Goal: Task Accomplishment & Management: Use online tool/utility

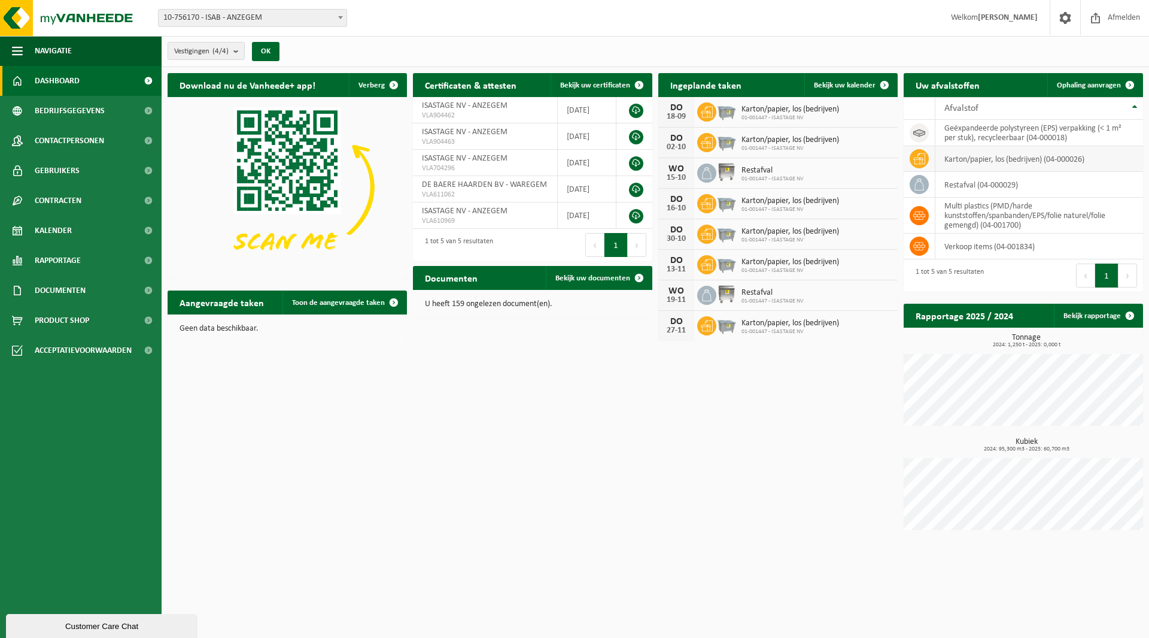
click at [915, 159] on icon at bounding box center [920, 158] width 12 height 11
click at [58, 232] on span "Kalender" at bounding box center [53, 231] width 37 height 30
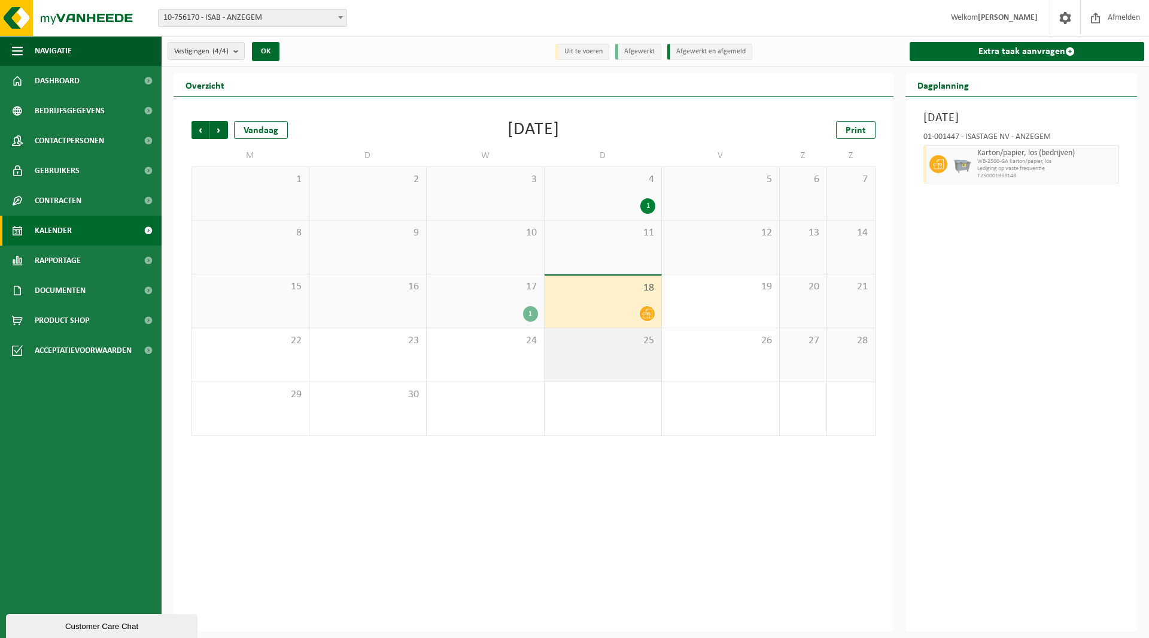
click at [619, 353] on div "25" at bounding box center [603, 354] width 117 height 53
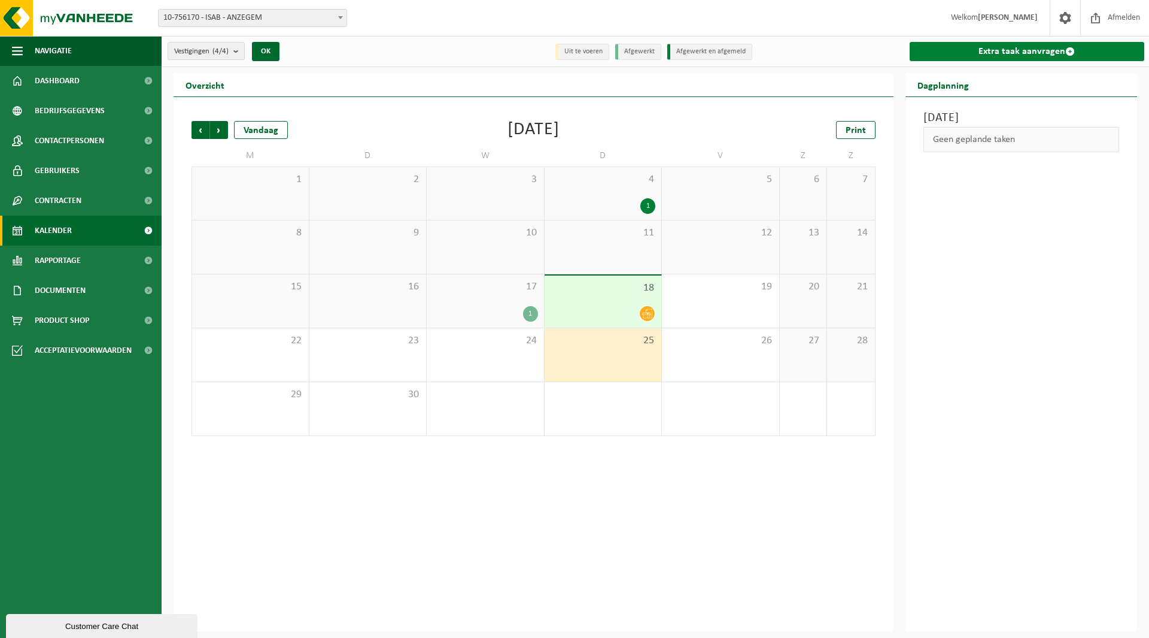
click at [1047, 50] on link "Extra taak aanvragen" at bounding box center [1027, 51] width 235 height 19
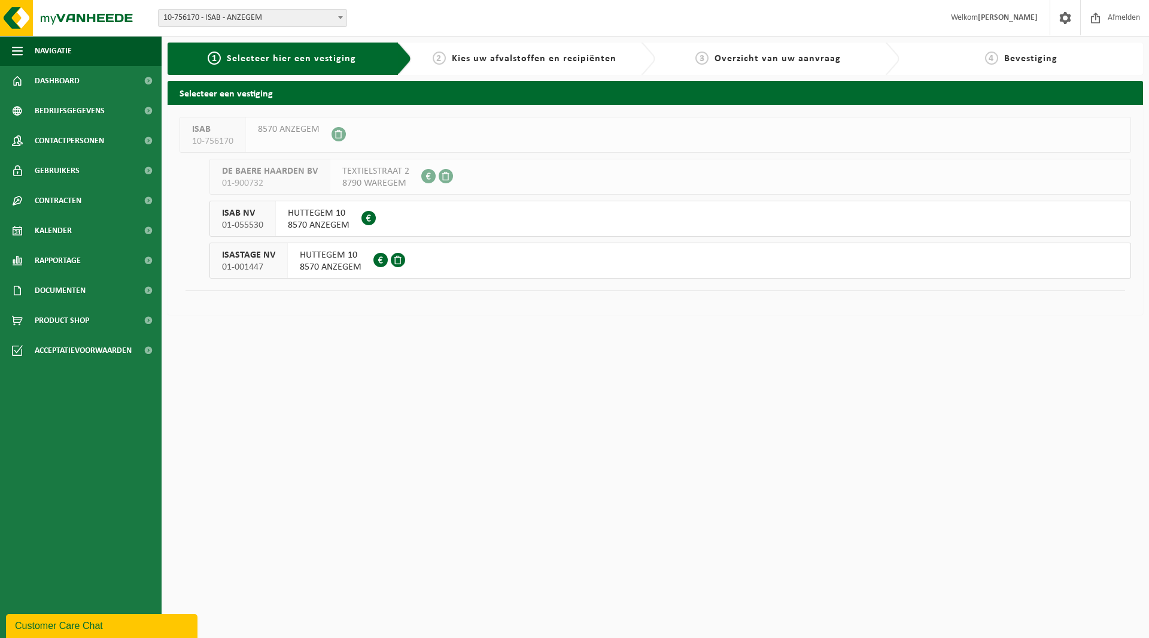
click at [335, 265] on span "8570 ANZEGEM" at bounding box center [331, 267] width 62 height 12
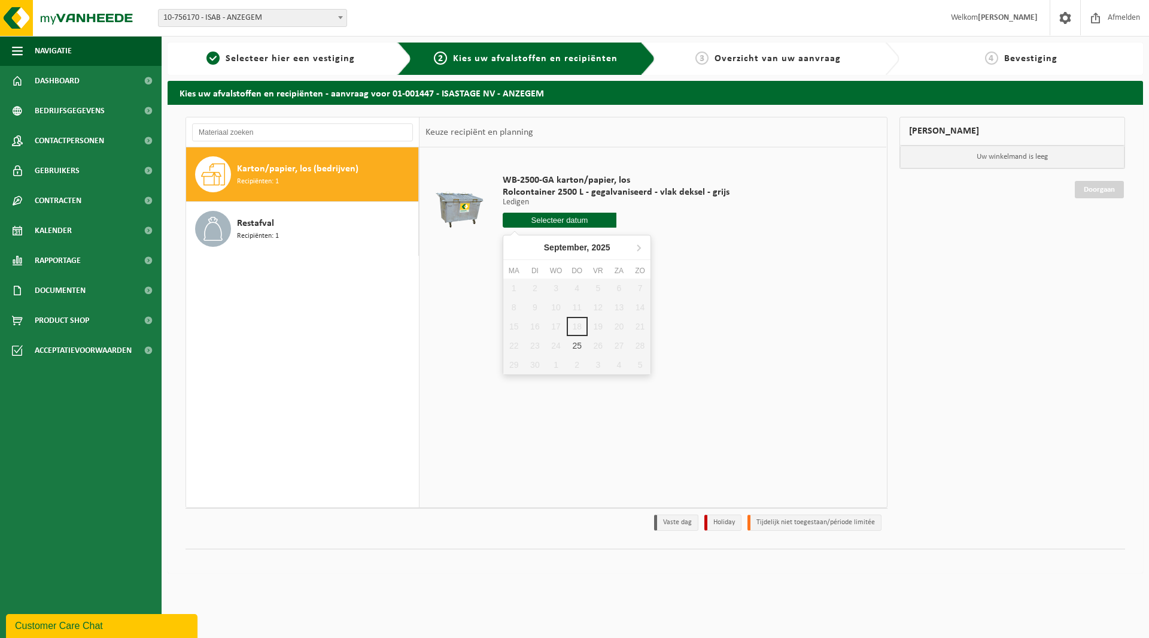
click at [541, 222] on input "text" at bounding box center [560, 220] width 114 height 15
click at [576, 345] on div "25" at bounding box center [577, 345] width 21 height 19
type input "Van 2025-09-25"
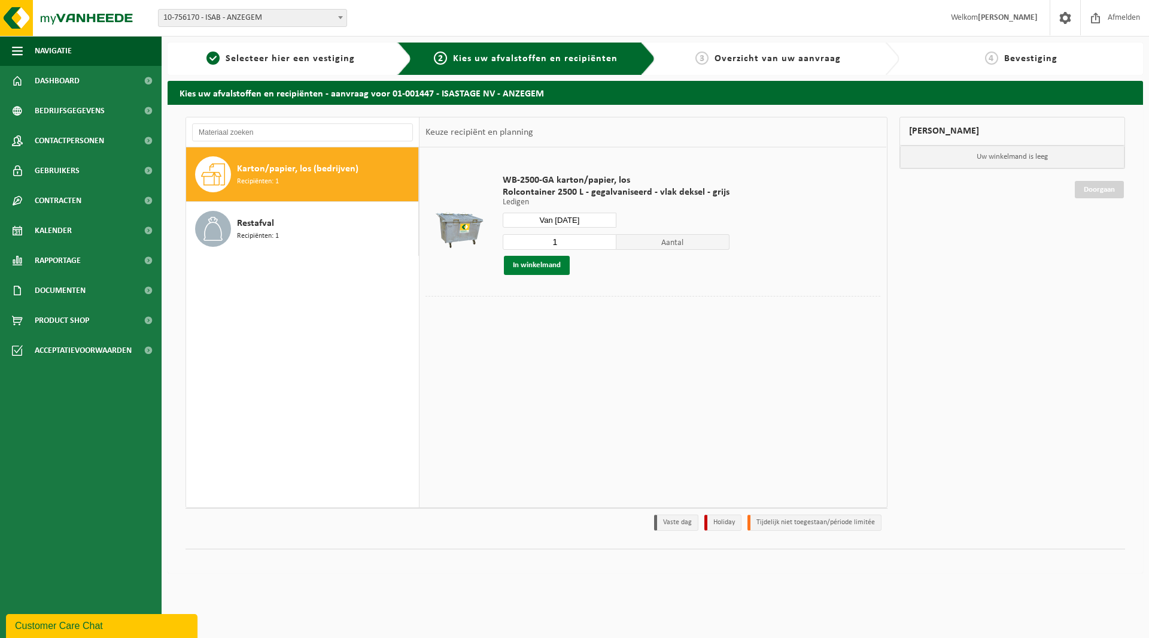
click at [542, 269] on button "In winkelmand" at bounding box center [537, 265] width 66 height 19
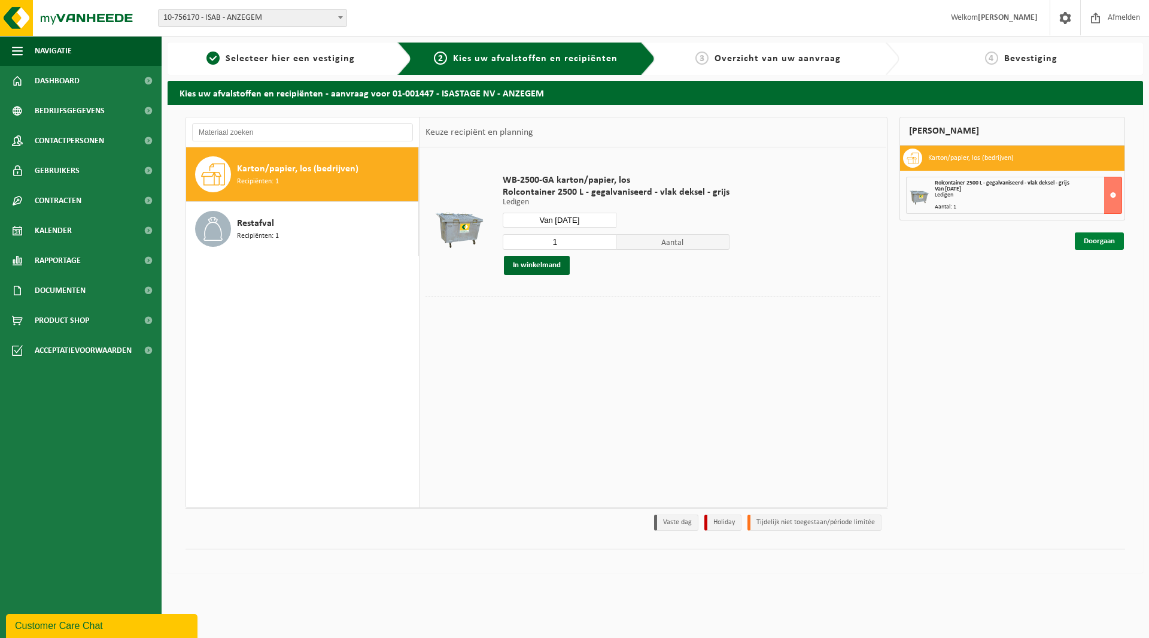
click at [1112, 244] on link "Doorgaan" at bounding box center [1099, 240] width 49 height 17
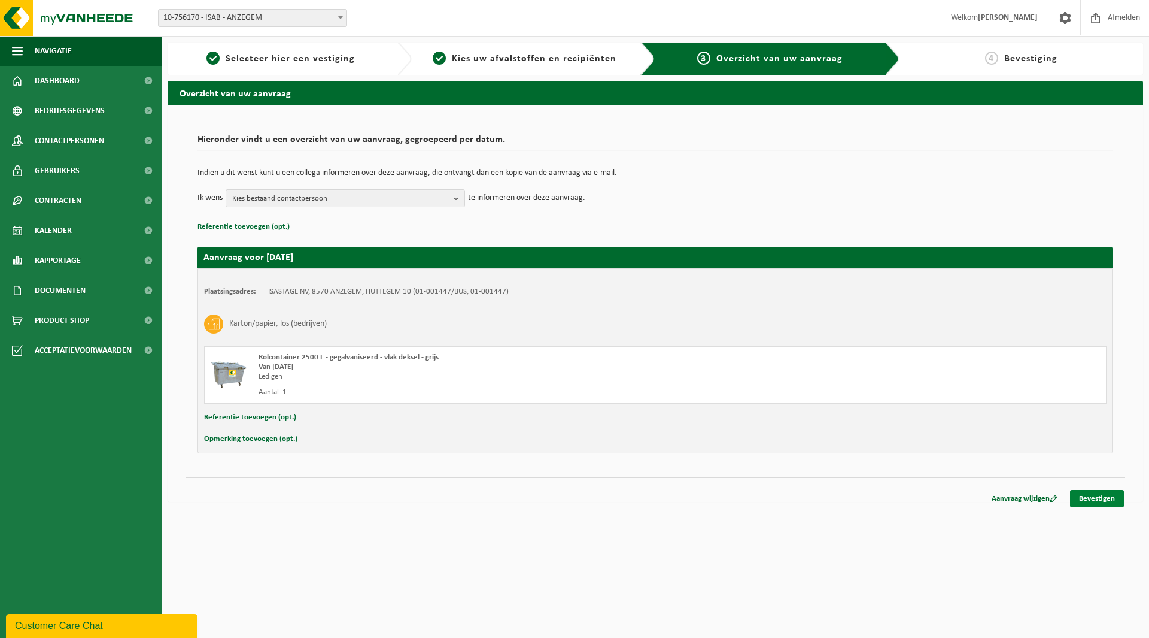
click at [1092, 500] on link "Bevestigen" at bounding box center [1097, 498] width 54 height 17
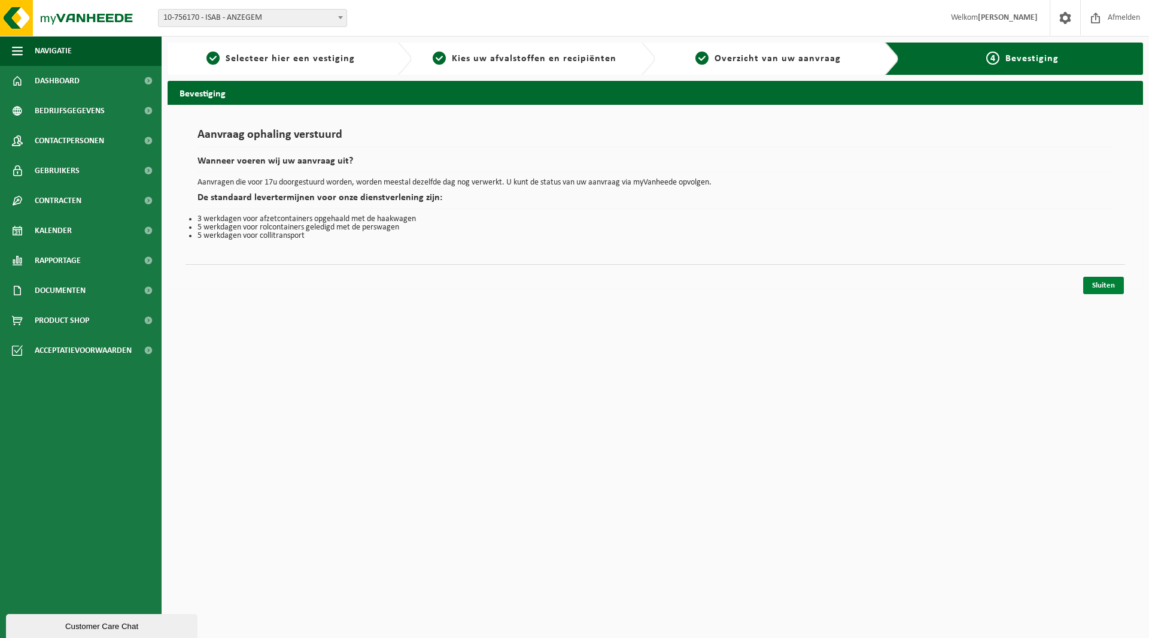
click at [1113, 287] on link "Sluiten" at bounding box center [1104, 285] width 41 height 17
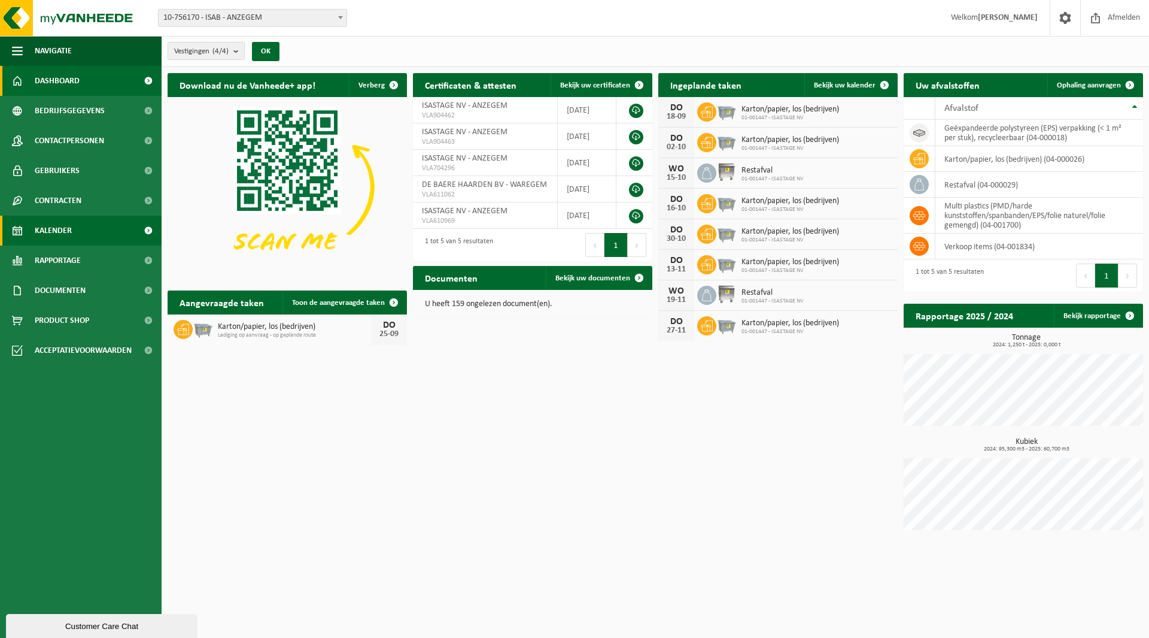
click at [38, 223] on span "Kalender" at bounding box center [53, 231] width 37 height 30
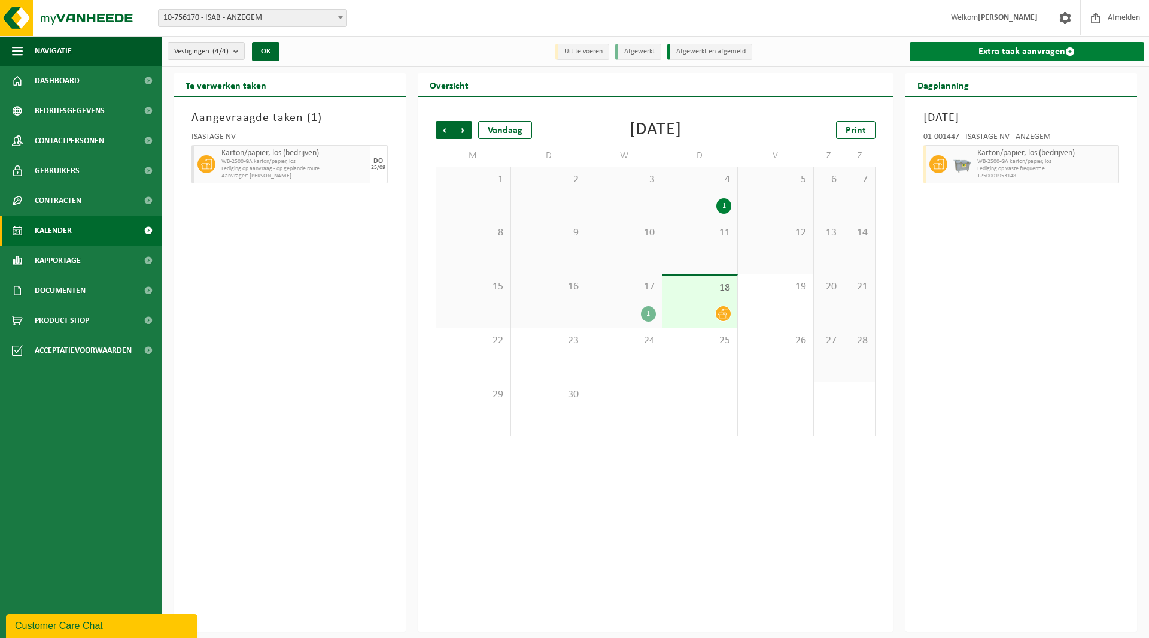
click at [962, 45] on link "Extra taak aanvragen" at bounding box center [1027, 51] width 235 height 19
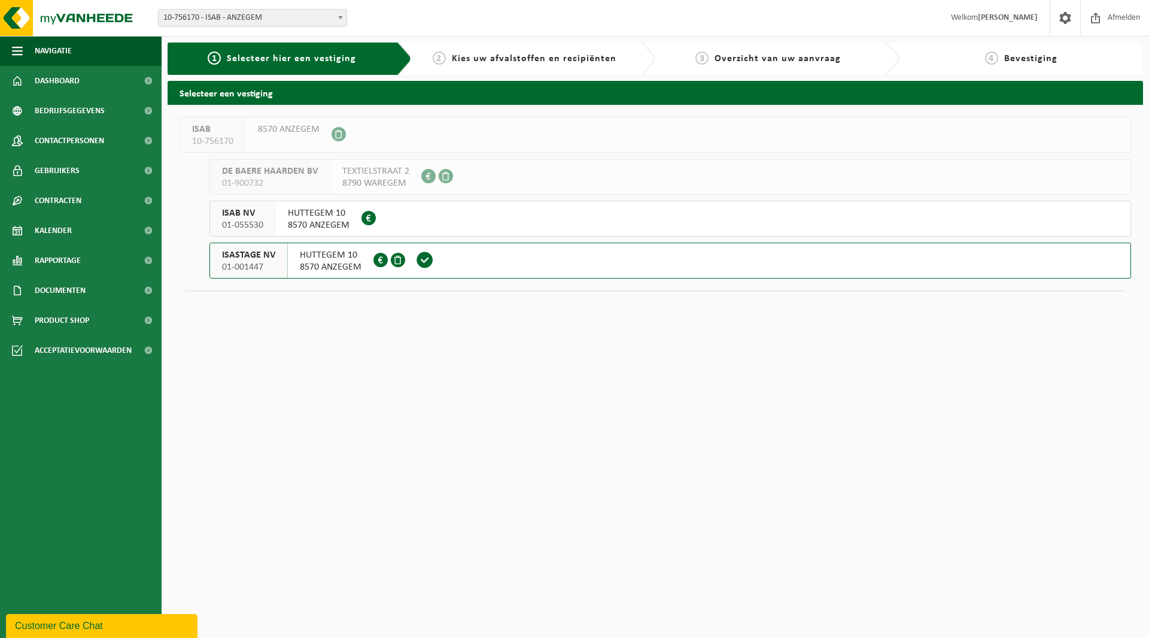
click at [257, 223] on span "01-055530" at bounding box center [242, 225] width 41 height 12
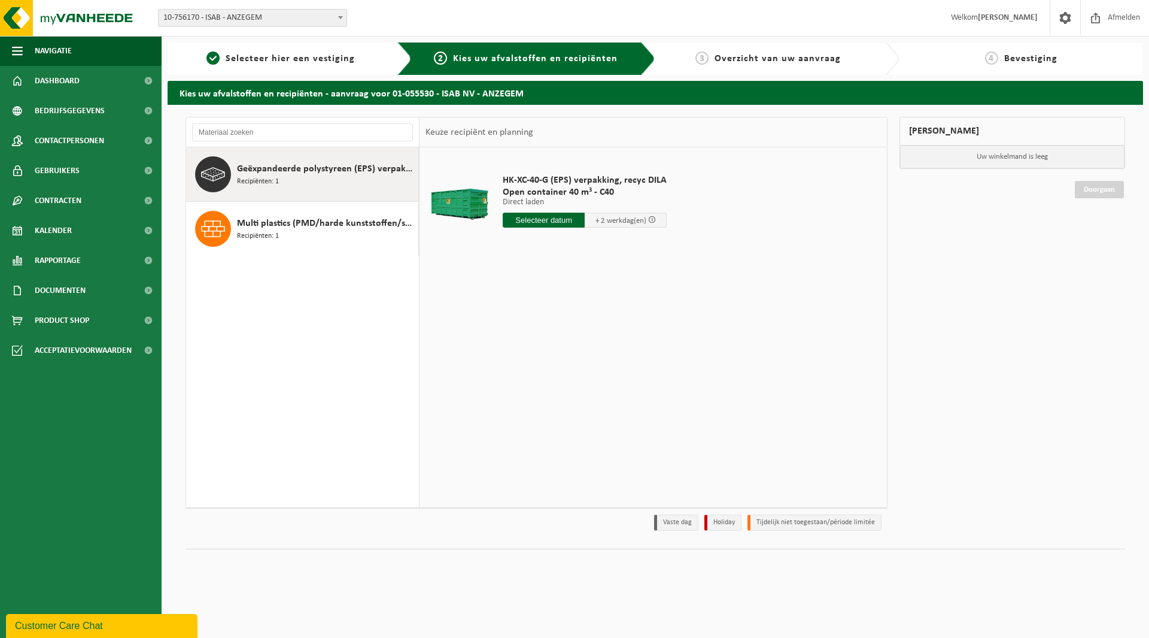
click at [257, 223] on span "Multi plastics (PMD/harde kunststoffen/spanbanden/EPS/folie naturel/folie gemen…" at bounding box center [326, 223] width 178 height 14
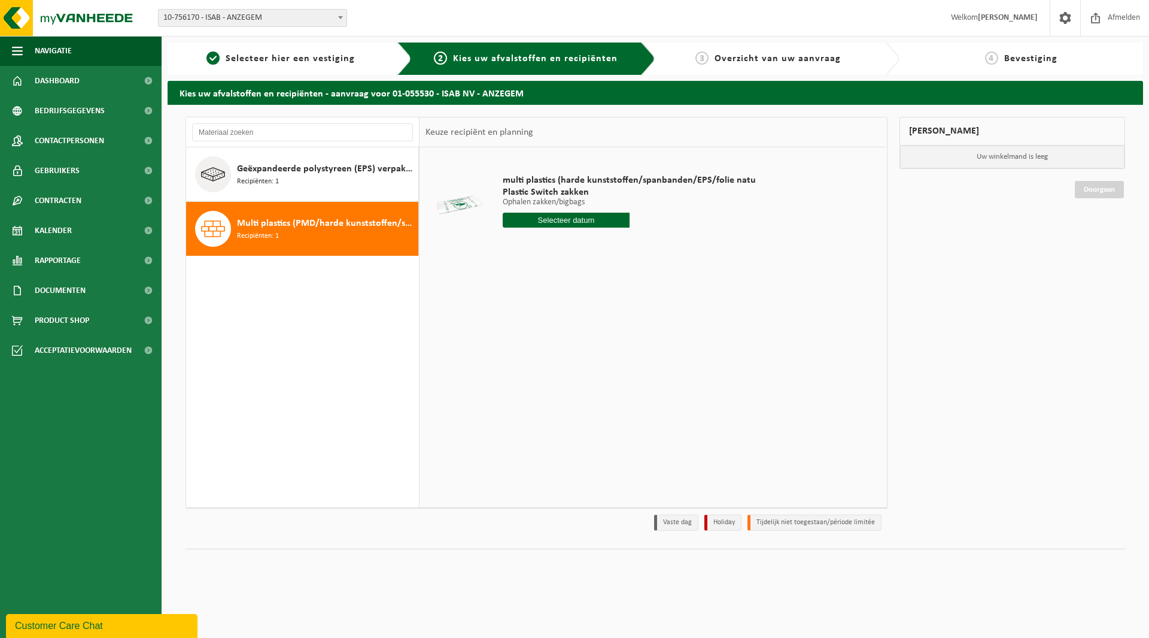
click at [575, 221] on input "text" at bounding box center [566, 220] width 127 height 15
click at [587, 216] on input "text" at bounding box center [566, 220] width 127 height 15
click at [635, 249] on icon at bounding box center [638, 247] width 19 height 19
click at [550, 287] on div "1" at bounding box center [555, 287] width 21 height 19
type input "Van [DATE]"
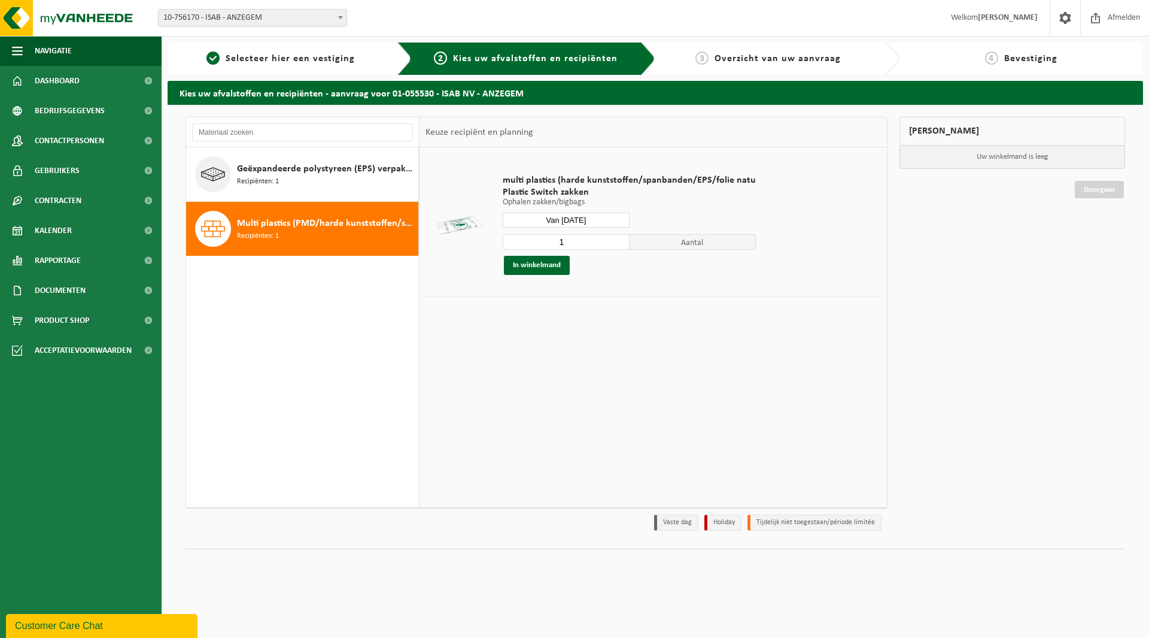
drag, startPoint x: 577, startPoint y: 240, endPoint x: 550, endPoint y: 243, distance: 26.5
click at [550, 243] on input "1" at bounding box center [566, 242] width 127 height 16
type input "7"
click at [527, 269] on button "In winkelmand" at bounding box center [537, 265] width 66 height 19
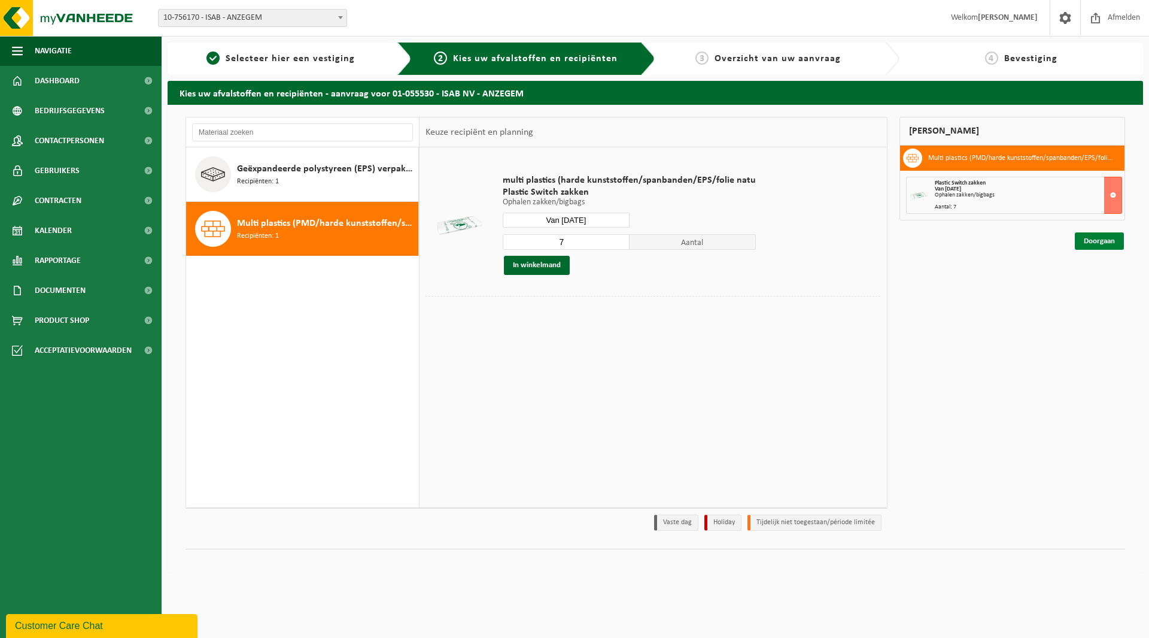
click at [1082, 242] on link "Doorgaan" at bounding box center [1099, 240] width 49 height 17
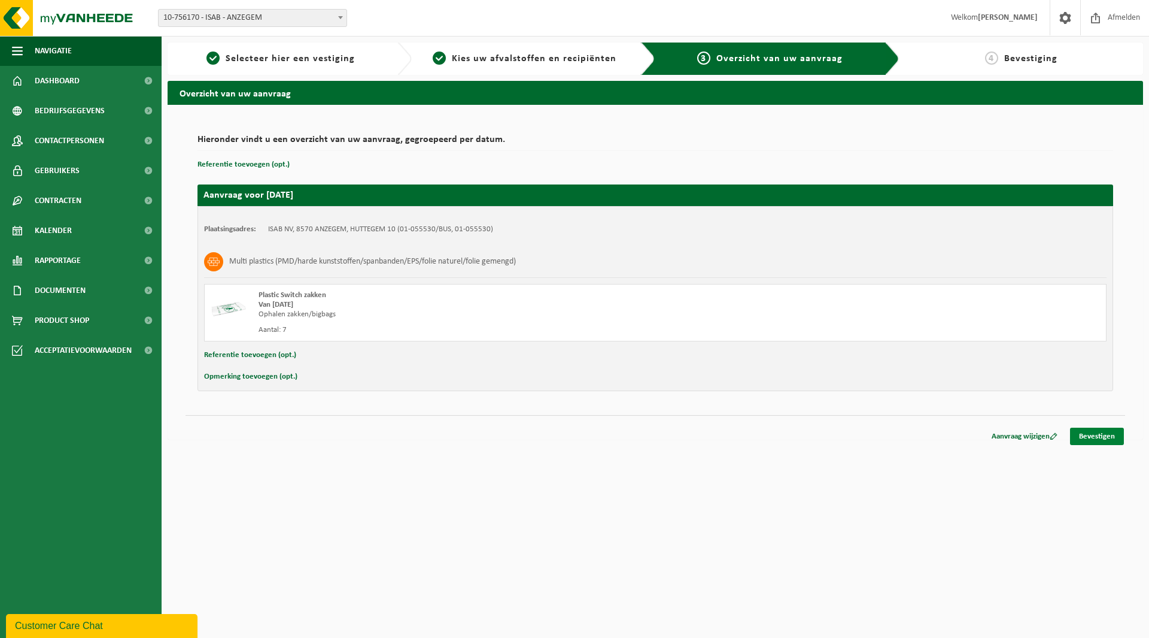
click at [1078, 435] on link "Bevestigen" at bounding box center [1097, 435] width 54 height 17
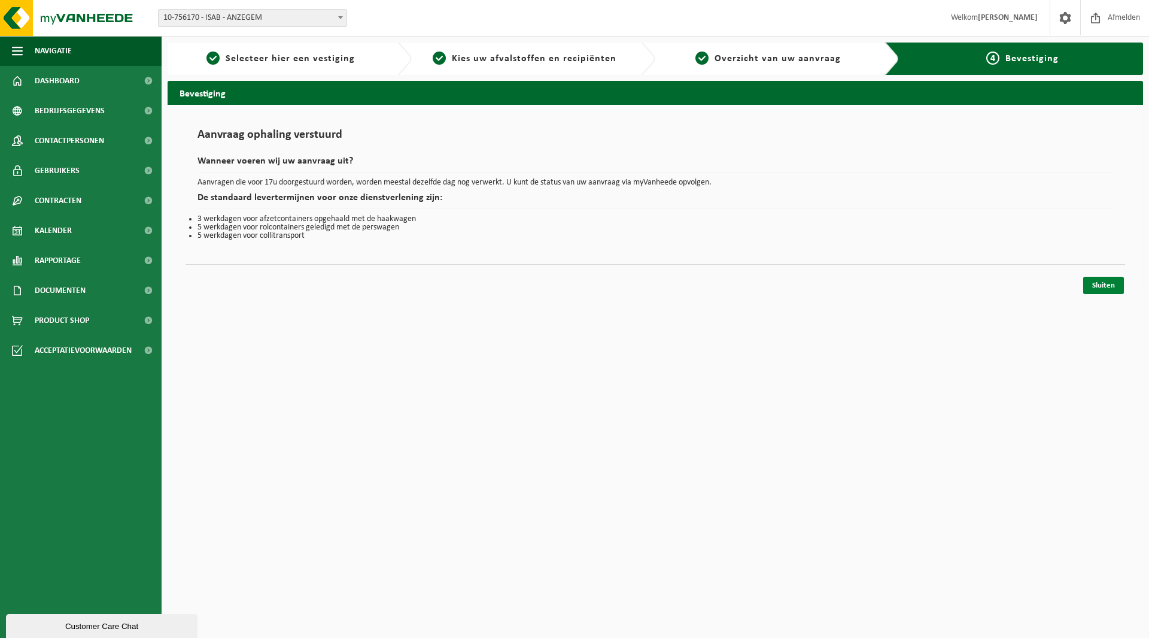
click at [1105, 286] on link "Sluiten" at bounding box center [1104, 285] width 41 height 17
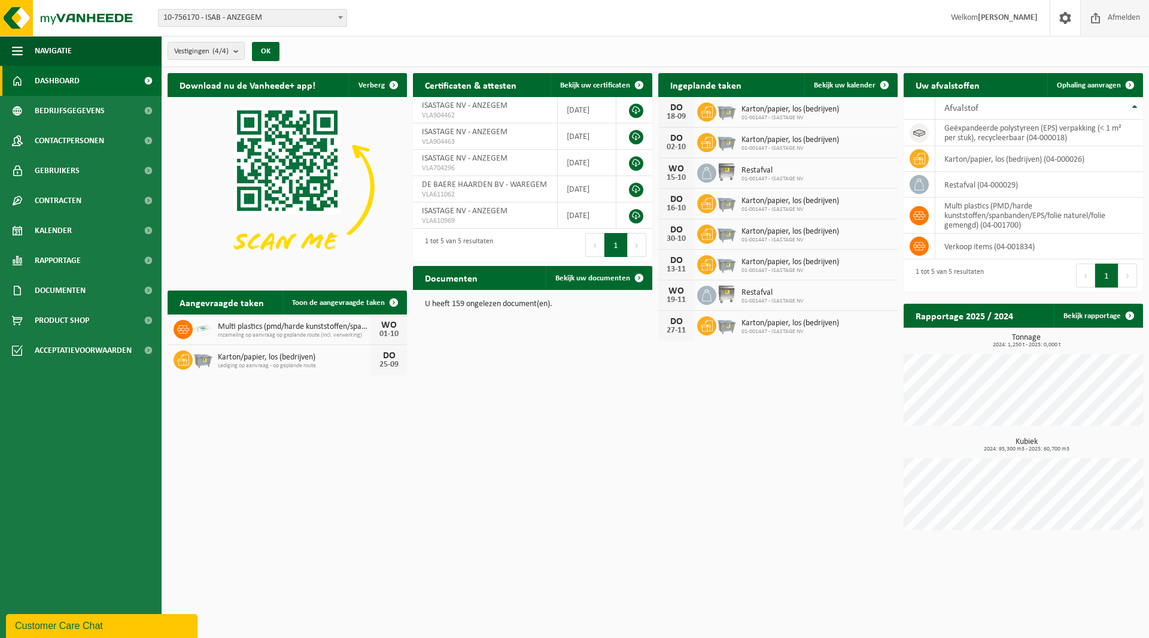
click at [1114, 17] on span "Afmelden" at bounding box center [1124, 17] width 38 height 35
